Goal: Find specific page/section: Find specific page/section

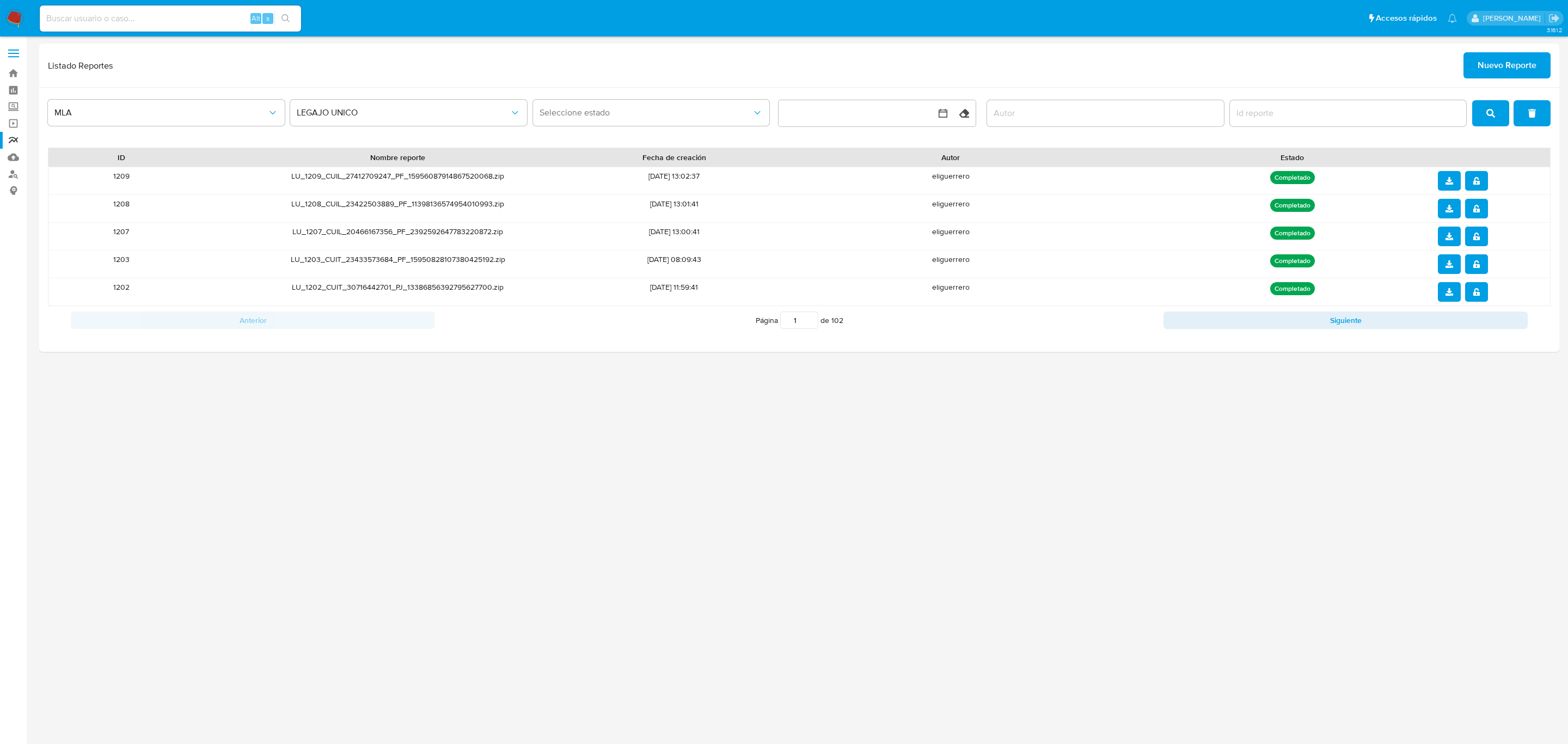
click at [147, 20] on input at bounding box center [170, 19] width 261 height 14
click at [10, 174] on link "Buscador de personas" at bounding box center [65, 174] width 130 height 17
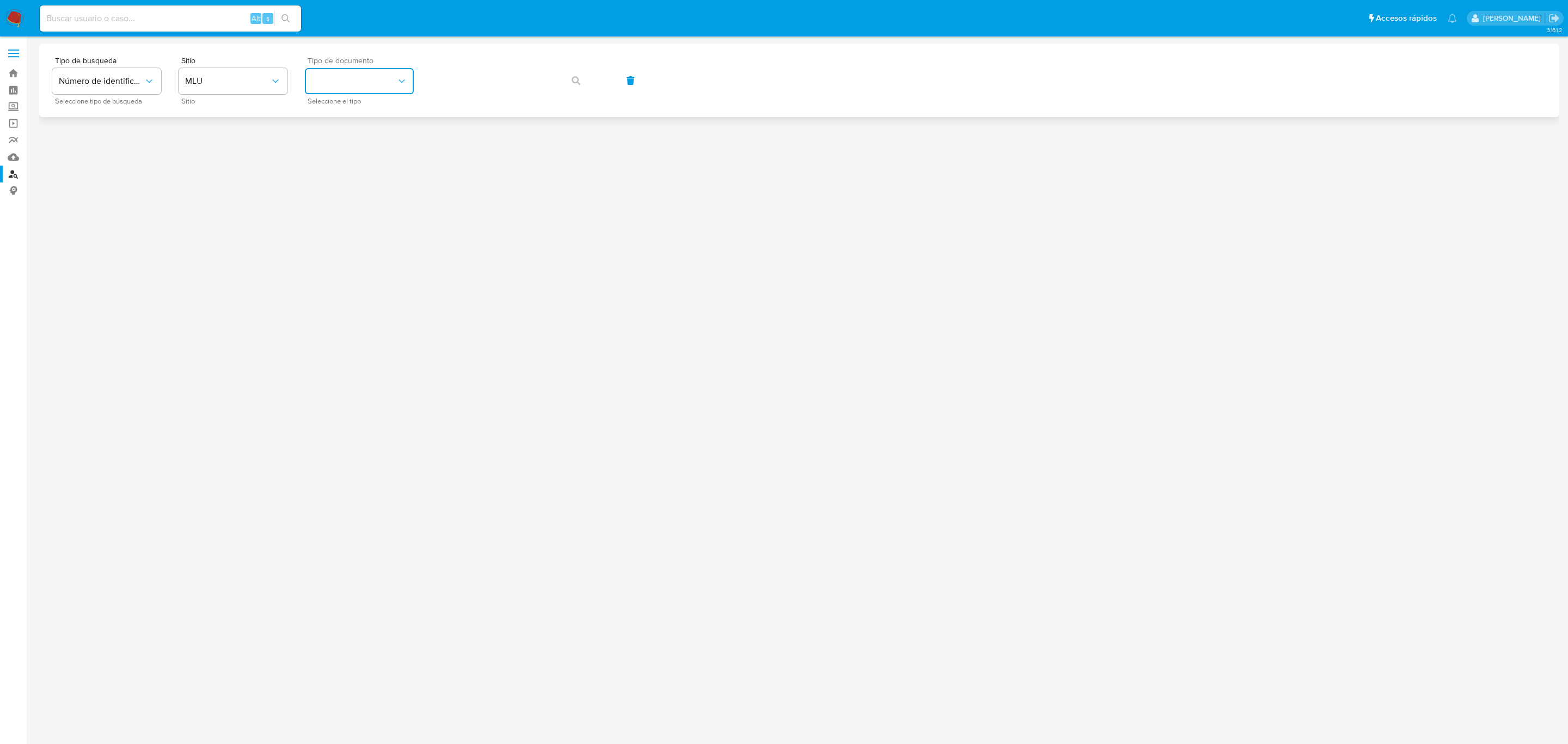
click at [359, 84] on button "identificationType" at bounding box center [359, 81] width 109 height 26
click at [253, 87] on button "MLU" at bounding box center [232, 81] width 109 height 26
click at [250, 136] on div "MLA" at bounding box center [230, 136] width 89 height 26
click at [328, 77] on button "identificationType" at bounding box center [359, 81] width 109 height 26
click at [342, 144] on div "CUIL CUIL" at bounding box center [356, 153] width 89 height 37
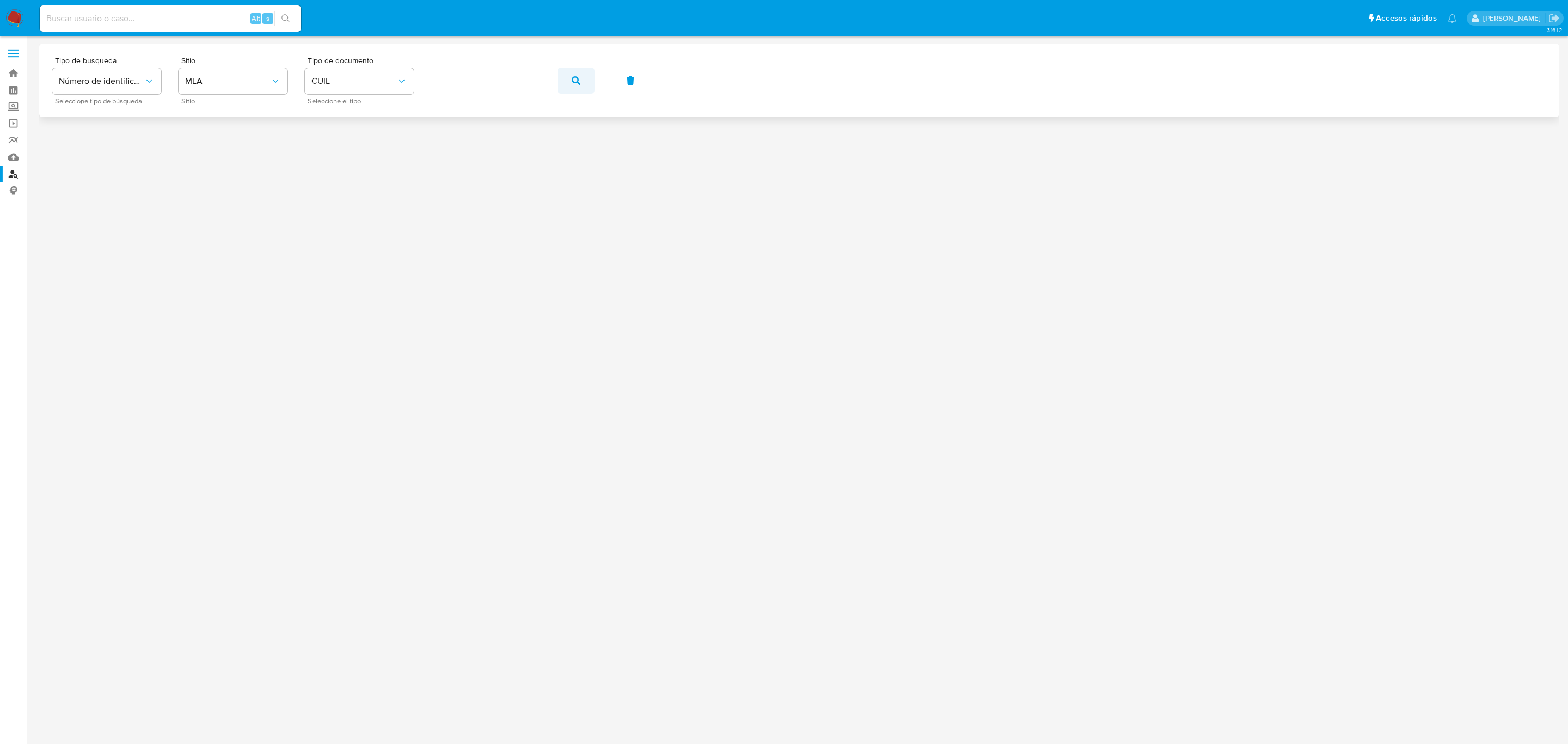
click at [583, 82] on button "button" at bounding box center [576, 80] width 37 height 26
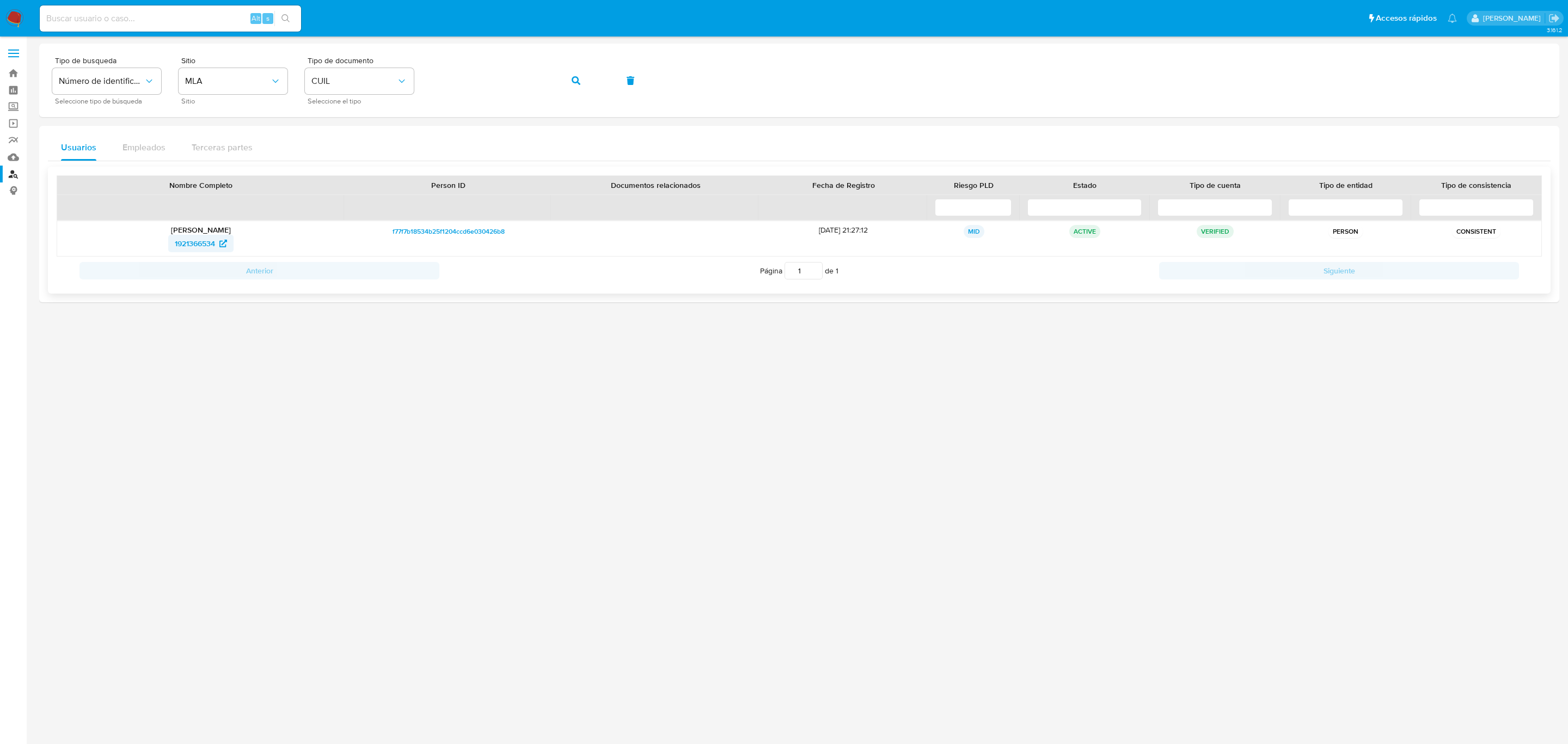
click at [217, 246] on span "1921366534" at bounding box center [200, 243] width 52 height 17
click at [386, 67] on div "Tipo de busqueda Número de identificación Seleccione tipo de búsqueda Sitio MLA…" at bounding box center [799, 80] width 1494 height 48
click at [564, 73] on button "button" at bounding box center [576, 80] width 37 height 26
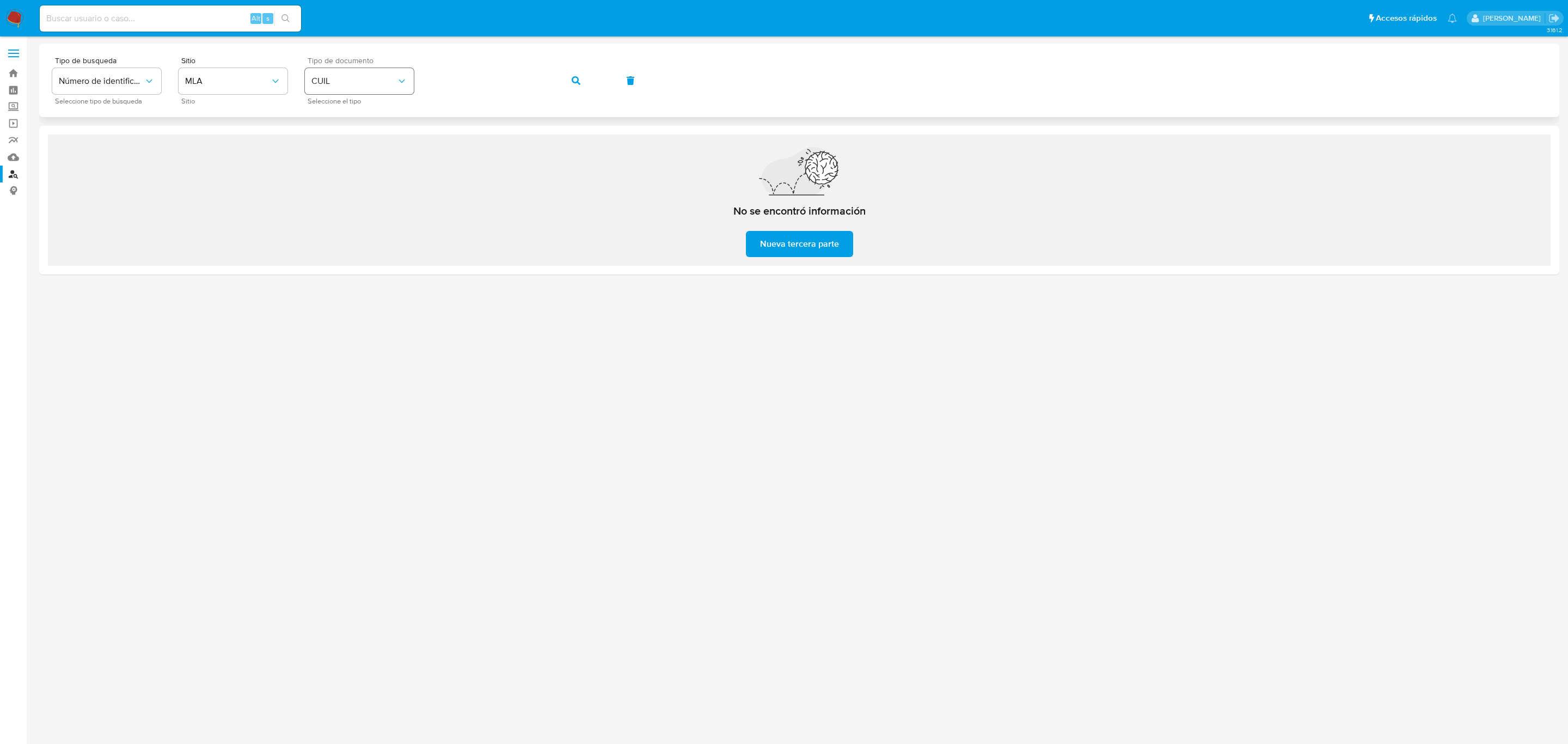
click at [375, 78] on div "Tipo de busqueda Número de identificación Seleccione tipo de búsqueda Sitio MLA…" at bounding box center [799, 80] width 1494 height 48
click at [551, 73] on div "Tipo de busqueda Número de identificación Seleccione tipo de búsqueda Sitio MLA…" at bounding box center [799, 80] width 1494 height 48
click at [567, 78] on button "button" at bounding box center [576, 80] width 37 height 26
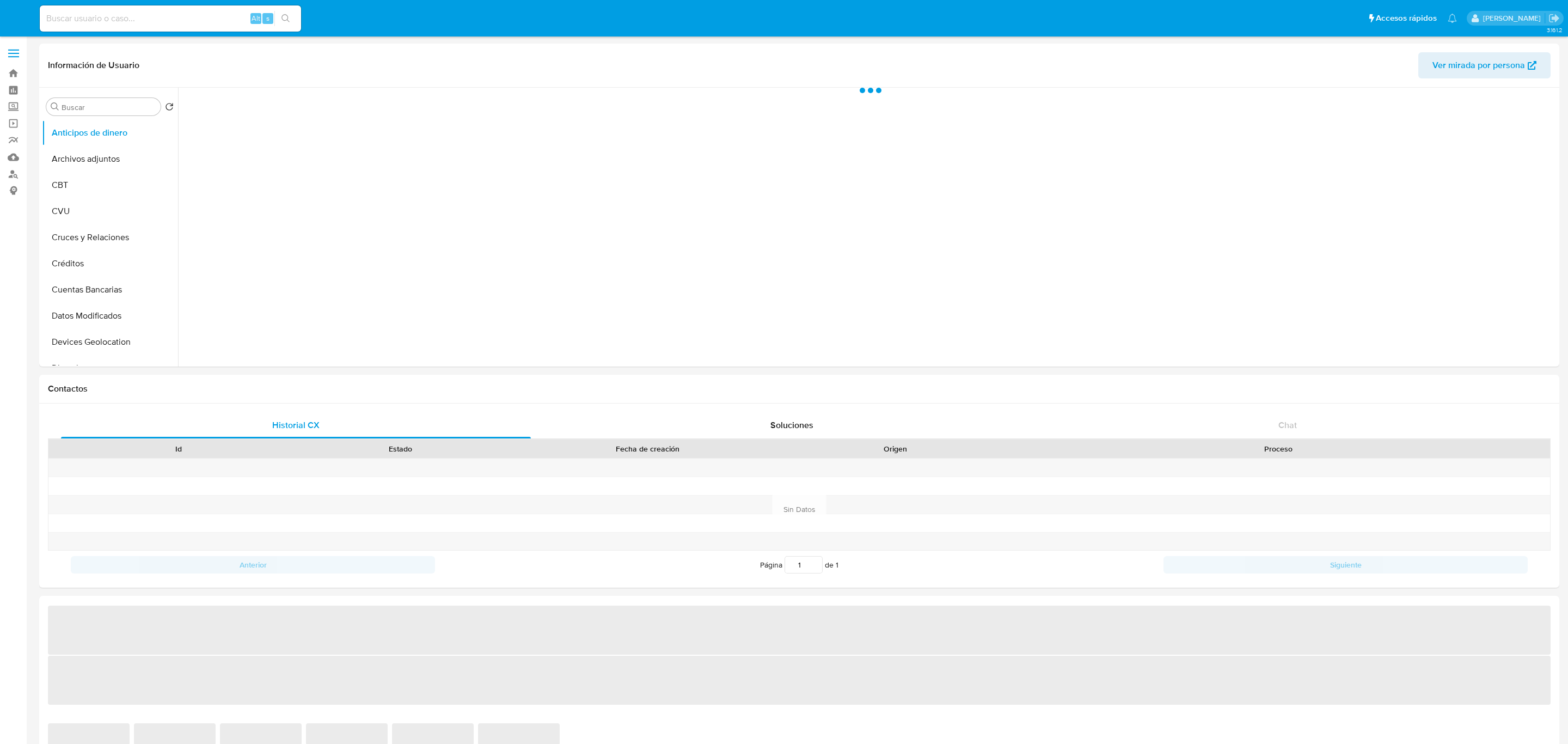
select select "10"
